Goal: Transaction & Acquisition: Purchase product/service

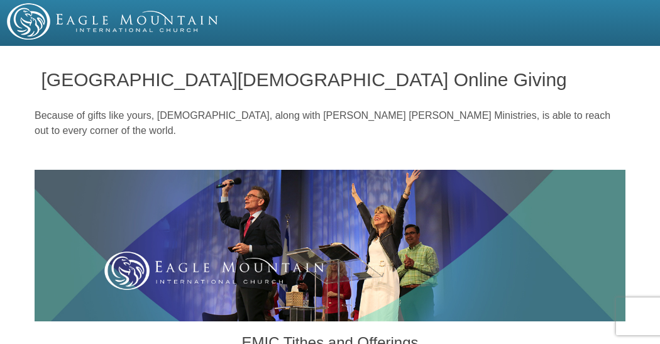
scroll to position [410, 0]
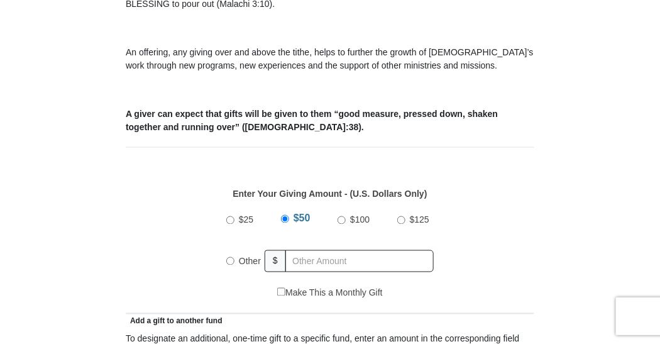
click at [231, 219] on input "$25" at bounding box center [230, 220] width 8 height 8
radio input "true"
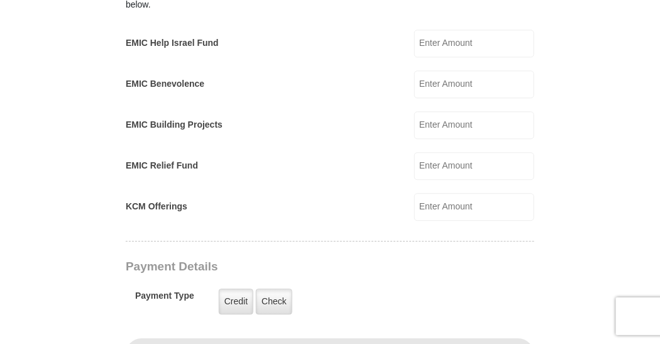
scroll to position [845, 0]
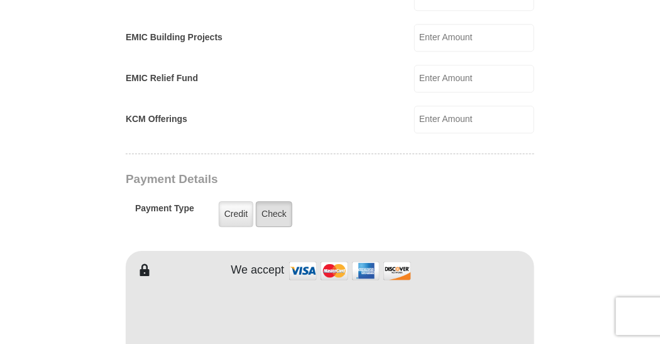
click at [280, 206] on label "Check" at bounding box center [274, 214] width 36 height 26
click at [0, 0] on input "Check" at bounding box center [0, 0] width 0 height 0
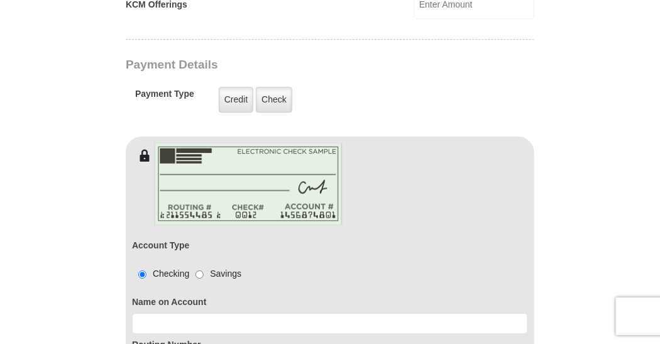
scroll to position [966, 0]
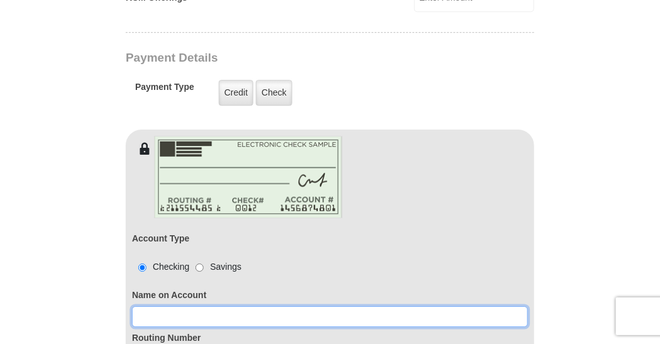
click at [234, 314] on input at bounding box center [330, 316] width 396 height 21
type input "[PERSON_NAME]"
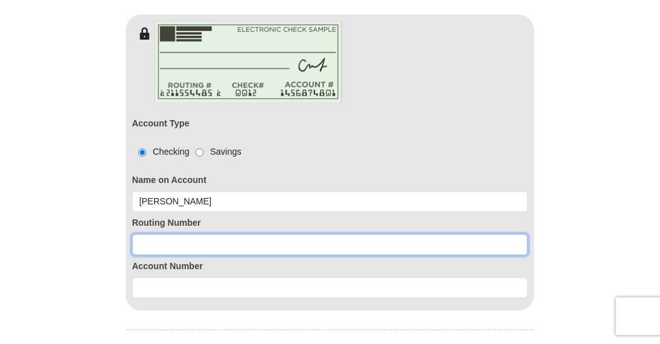
scroll to position [1148, 0]
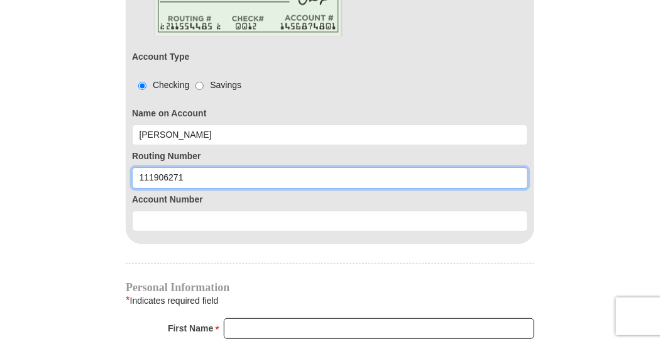
type input "111906271"
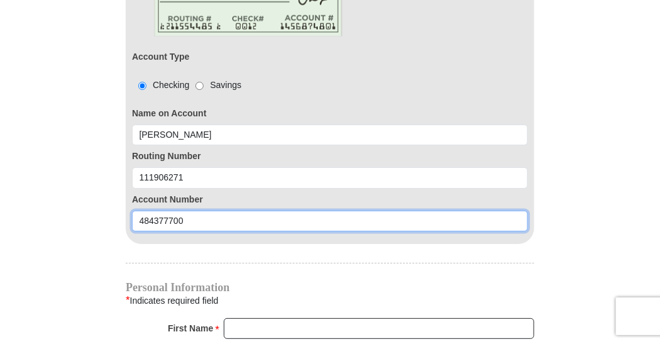
type input "484377700"
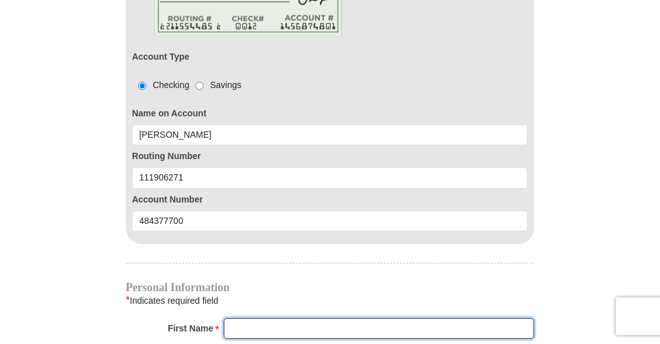
click at [244, 318] on input "First Name *" at bounding box center [379, 328] width 310 height 21
type input "[PERSON_NAME]"
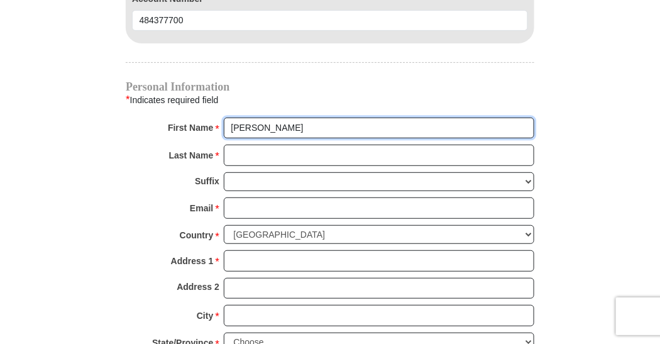
scroll to position [1354, 0]
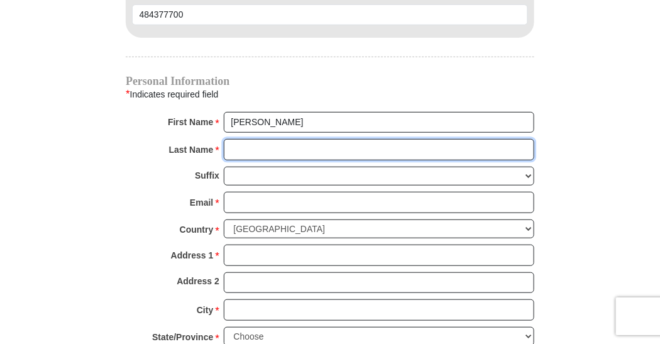
click at [265, 140] on input "Last Name *" at bounding box center [379, 149] width 310 height 21
type input "[PERSON_NAME]"
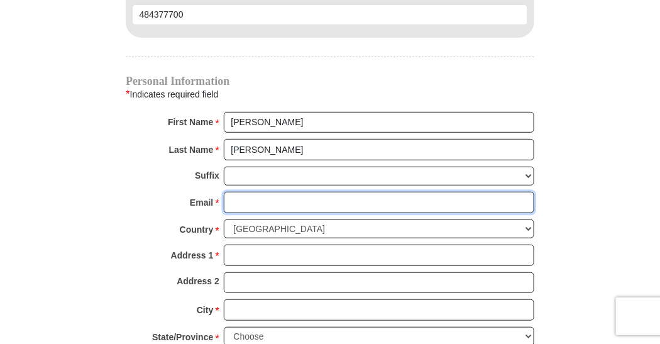
click at [283, 192] on input "Email *" at bounding box center [379, 202] width 310 height 21
type input "[EMAIL_ADDRESS][DOMAIN_NAME]"
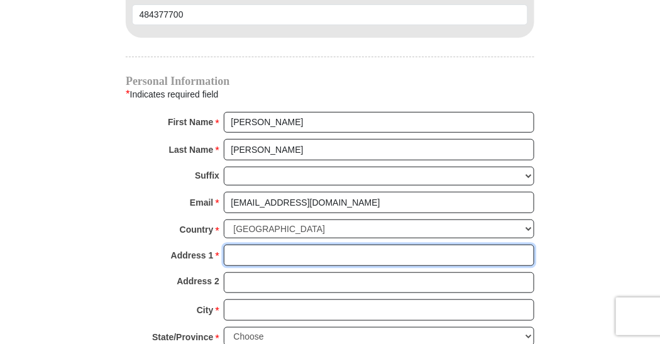
click at [280, 244] on input "Address 1 *" at bounding box center [379, 254] width 310 height 21
type input "[STREET_ADDRESS]"
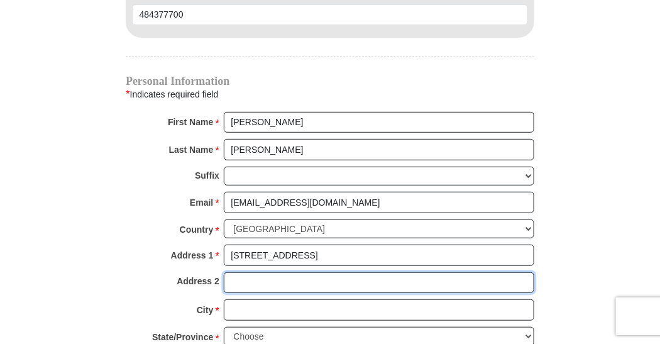
click at [278, 272] on input "Address 2" at bounding box center [379, 282] width 310 height 21
type input "Apt 5001"
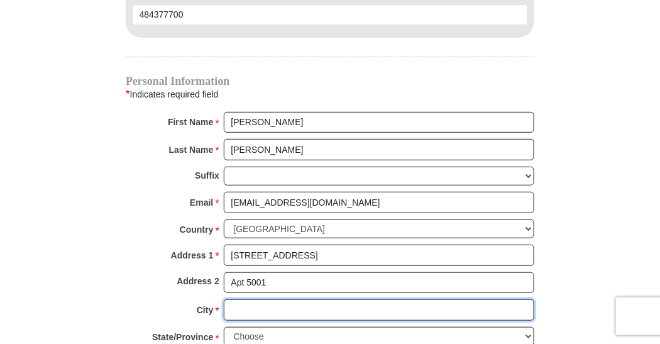
click at [273, 299] on input "City *" at bounding box center [379, 309] width 310 height 21
type input "Fort Worth"
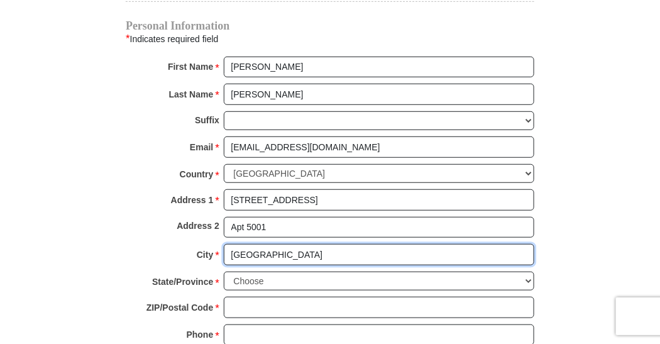
scroll to position [1414, 0]
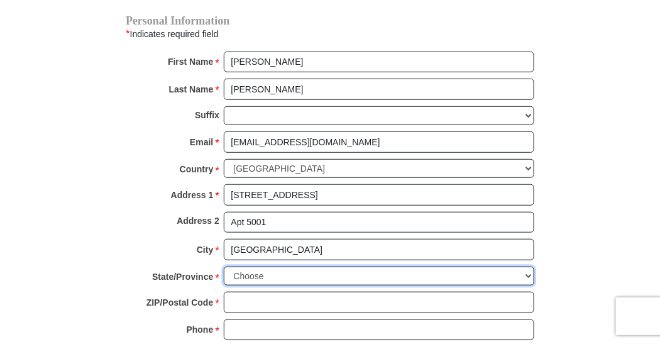
click at [297, 266] on select "Choose Alabama Alaska American Samoa Arizona Arkansas Armed Forces Americas Arm…" at bounding box center [379, 275] width 310 height 19
select select "TX"
click at [224, 266] on select "Choose Alabama Alaska American Samoa Arizona Arkansas Armed Forces Americas Arm…" at bounding box center [379, 275] width 310 height 19
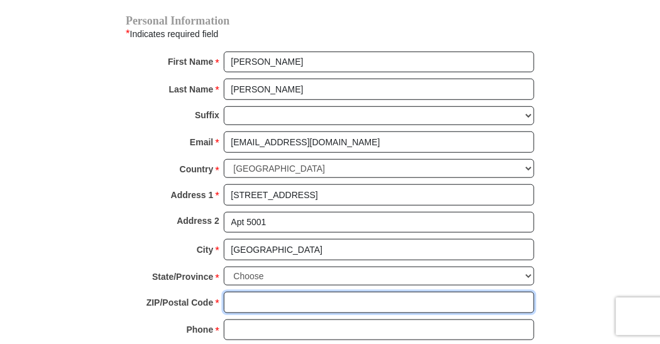
click at [252, 292] on input "ZIP/Postal Code *" at bounding box center [379, 302] width 310 height 21
type input "76179"
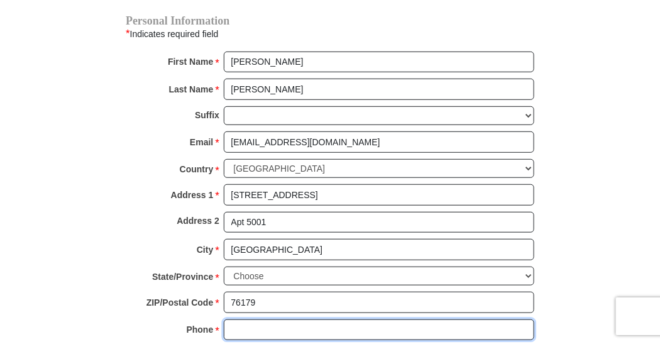
click at [274, 319] on input "Phone * *" at bounding box center [379, 329] width 310 height 21
type input "214-431-8327"
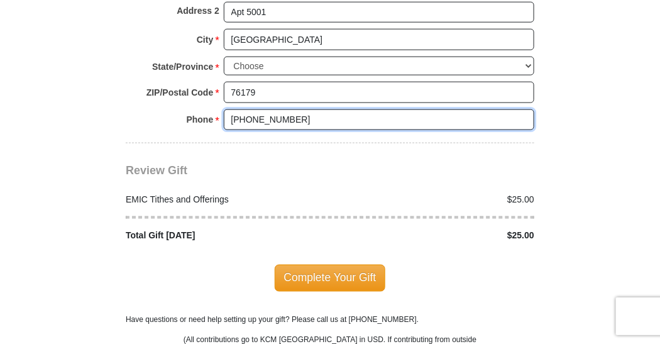
scroll to position [1630, 0]
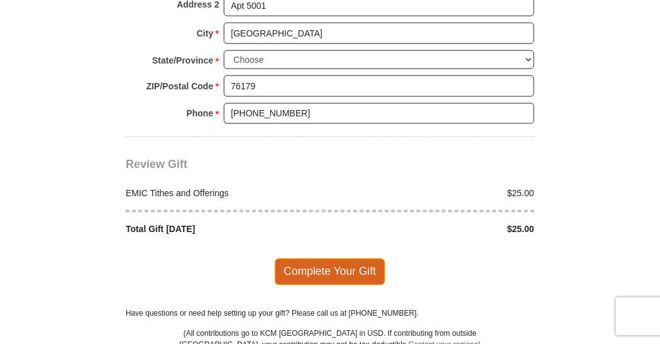
click at [334, 258] on span "Complete Your Gift" at bounding box center [330, 271] width 111 height 26
